Goal: Complete application form: Complete application form

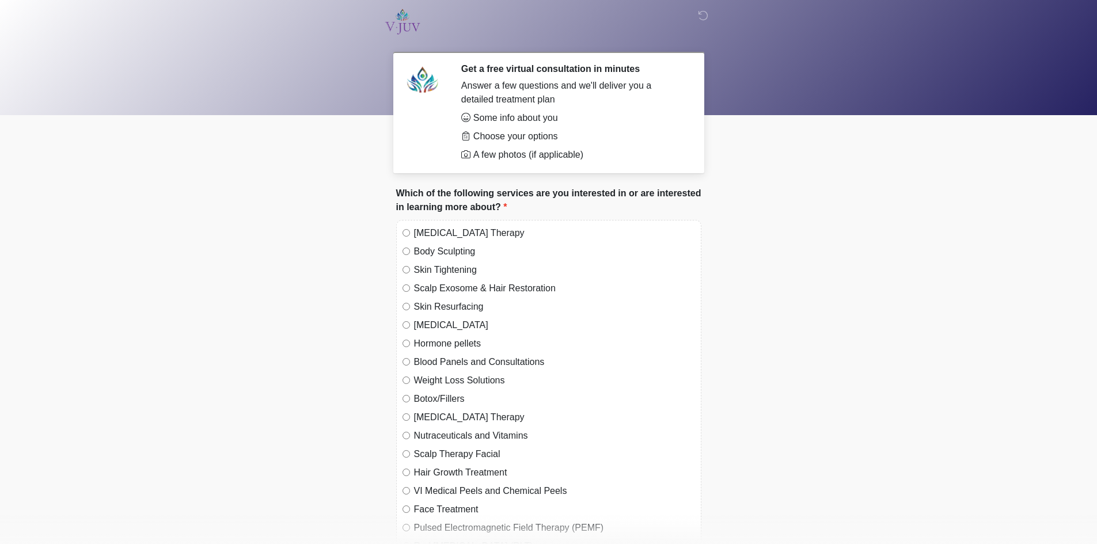
click at [442, 256] on label "Body Sculpting" at bounding box center [554, 252] width 281 height 14
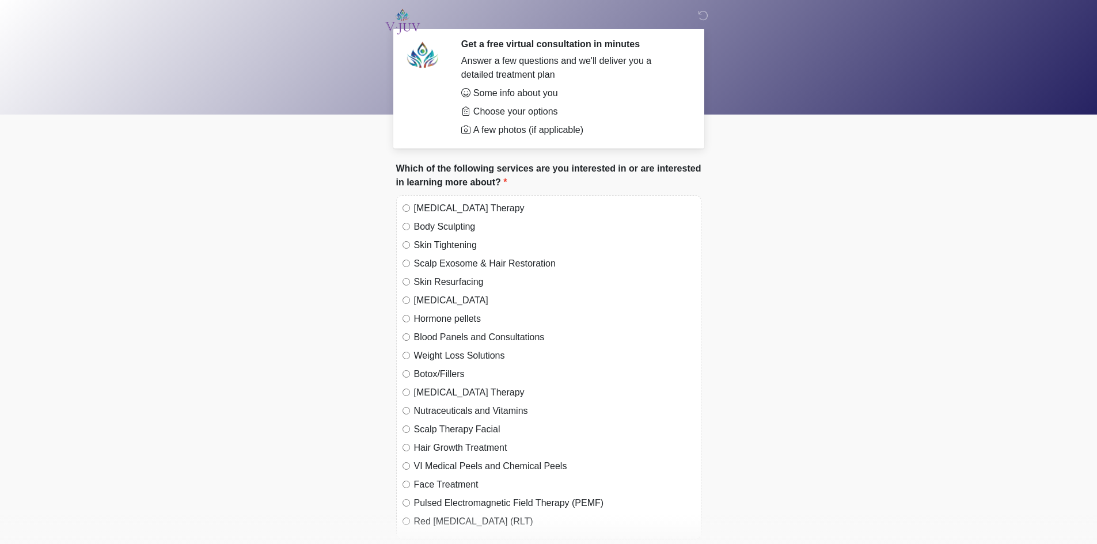
scroll to position [123, 0]
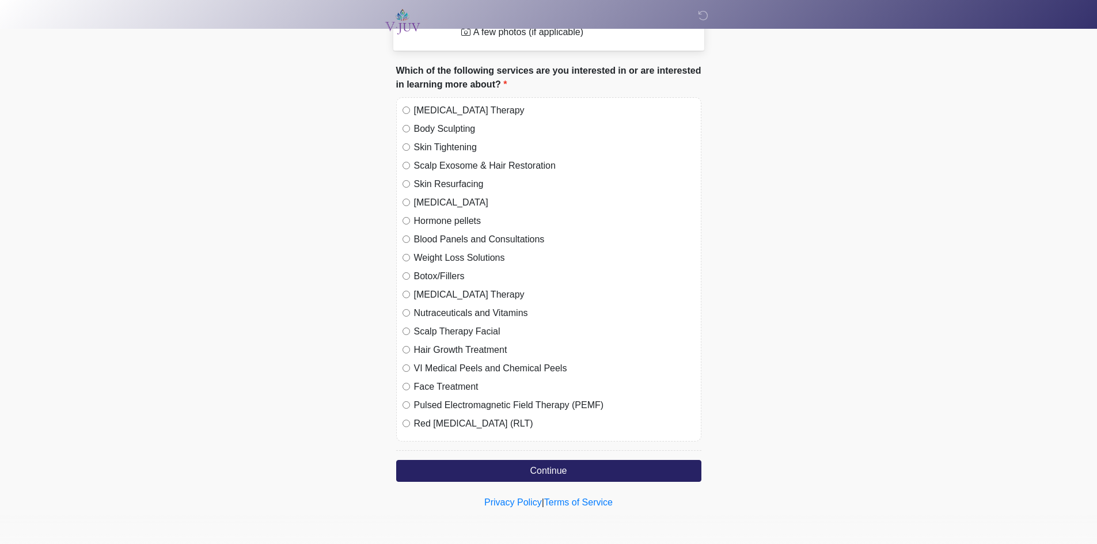
click at [456, 150] on label "Skin Tightening" at bounding box center [554, 147] width 281 height 14
click at [456, 162] on label "Scalp Exosome & Hair Restoration" at bounding box center [554, 166] width 281 height 14
click at [456, 181] on label "Skin Resurfacing" at bounding box center [554, 184] width 281 height 14
click at [440, 201] on label "[MEDICAL_DATA]" at bounding box center [554, 203] width 281 height 14
click at [432, 225] on label "Hormone pellets" at bounding box center [554, 221] width 281 height 14
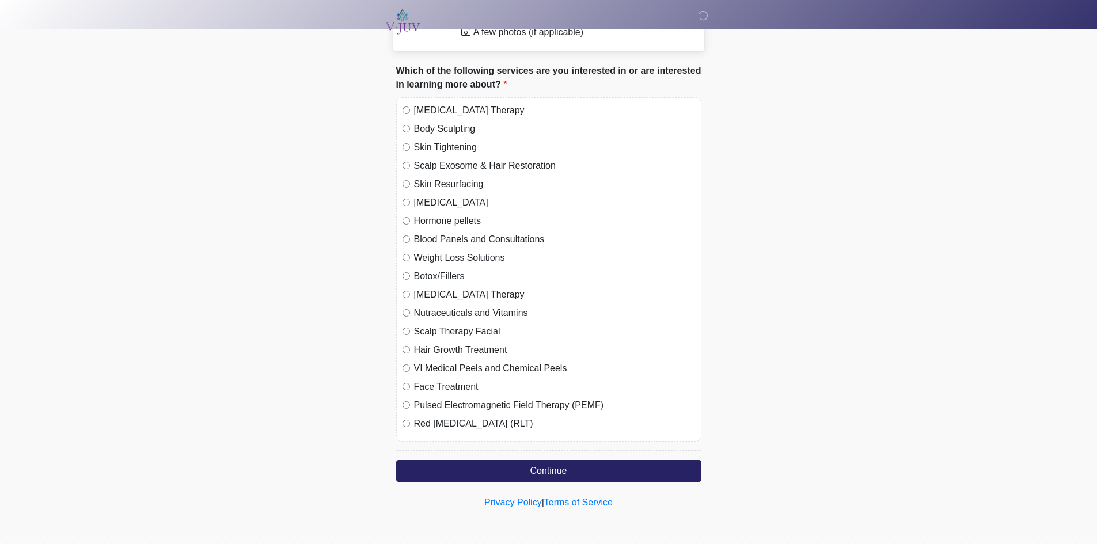
click at [434, 246] on label "Blood Panels and Consultations" at bounding box center [554, 240] width 281 height 14
click at [430, 268] on div "[MEDICAL_DATA] Therapy Body Sculpting Skin Tightening Scalp Exosome & Hair Rest…" at bounding box center [548, 269] width 305 height 344
click at [428, 281] on label "Botox/Fillers" at bounding box center [554, 276] width 281 height 14
click at [428, 293] on label "[MEDICAL_DATA] Therapy" at bounding box center [554, 295] width 281 height 14
click at [429, 309] on label "Nutraceuticals and Vitamins" at bounding box center [554, 313] width 281 height 14
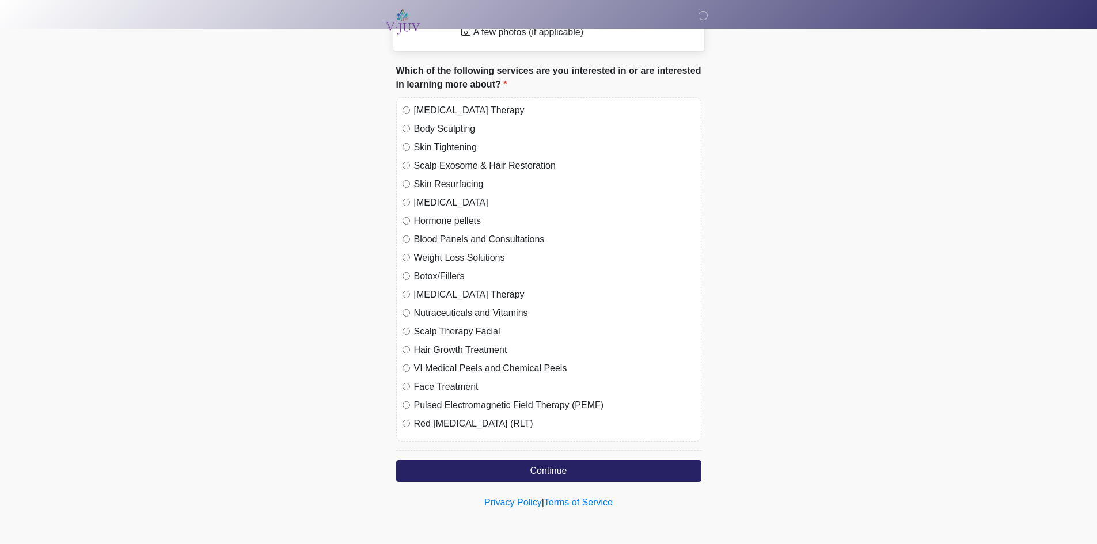
click at [430, 332] on label "Scalp Therapy Facial" at bounding box center [554, 332] width 281 height 14
